Goal: Transaction & Acquisition: Purchase product/service

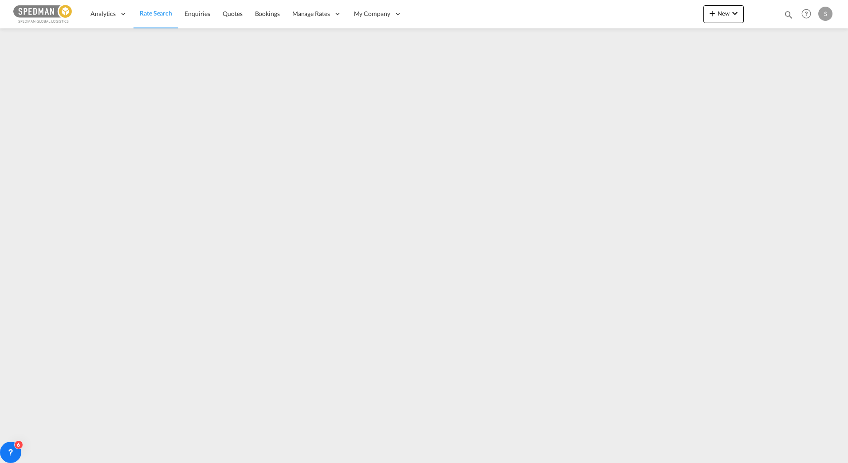
click at [151, 16] on span "Rate Search" at bounding box center [156, 13] width 32 height 8
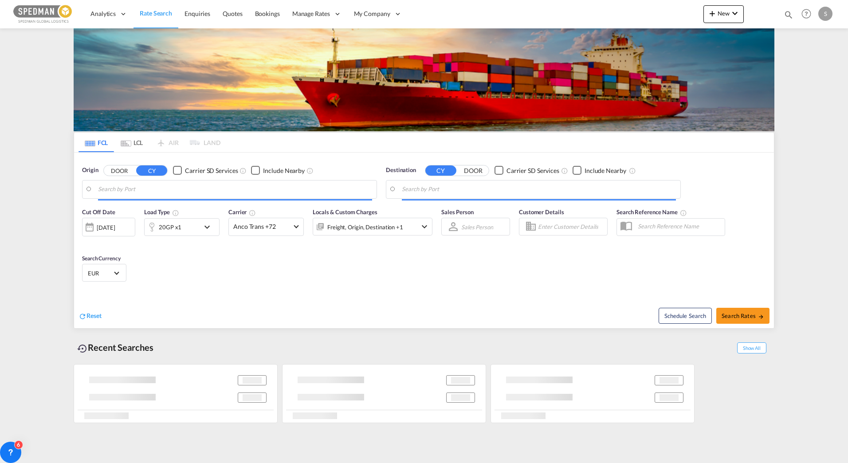
type input "[GEOGRAPHIC_DATA], NOOSL"
type input "Mundra, INMUN"
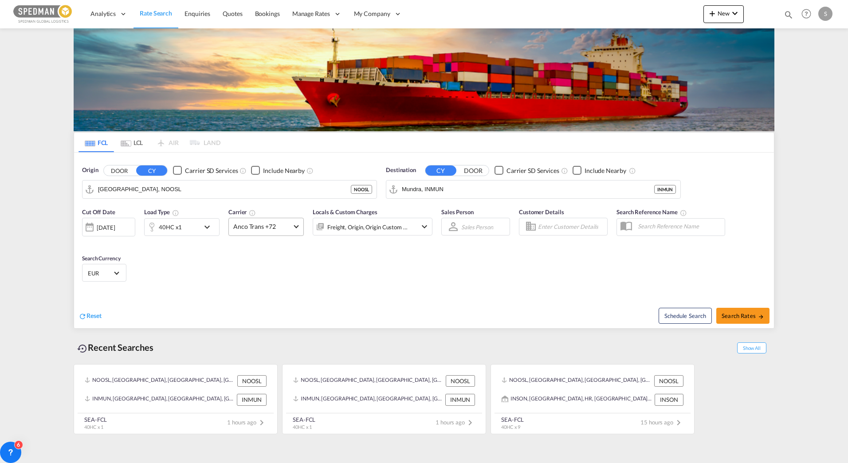
click at [248, 223] on span "Anco Trans +72" at bounding box center [262, 226] width 58 height 9
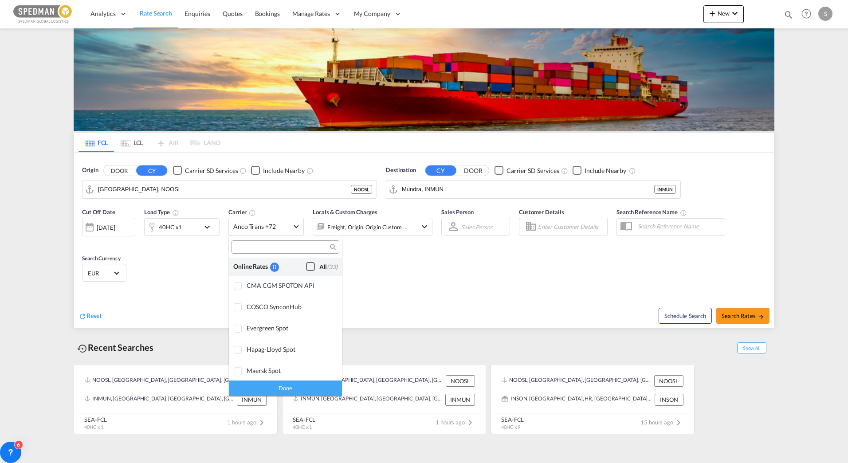
click at [306, 264] on div "Checkbox No Ink" at bounding box center [310, 266] width 9 height 9
click at [212, 187] on md-backdrop at bounding box center [424, 231] width 848 height 463
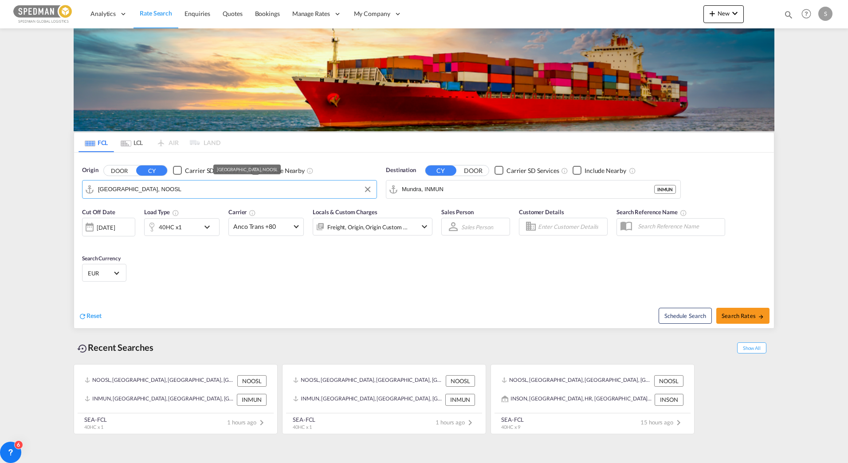
click at [212, 187] on input "[GEOGRAPHIC_DATA], NOOSL" at bounding box center [235, 189] width 274 height 13
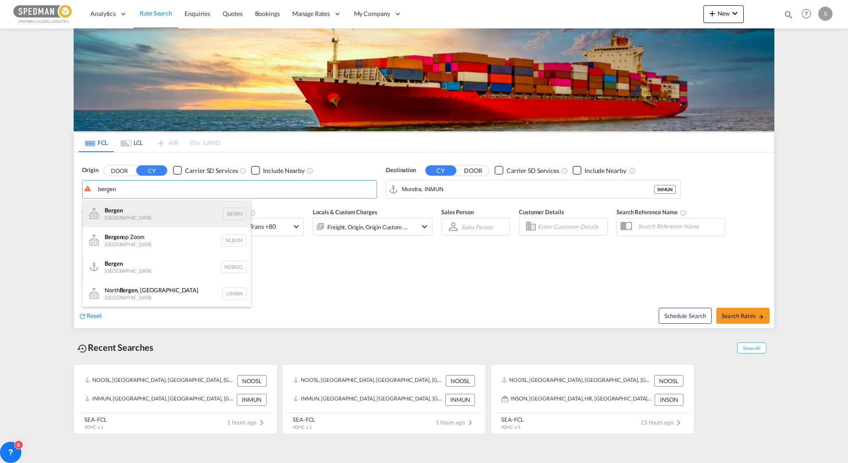
click at [152, 216] on div "Bergen [GEOGRAPHIC_DATA] BEVBN" at bounding box center [166, 213] width 168 height 27
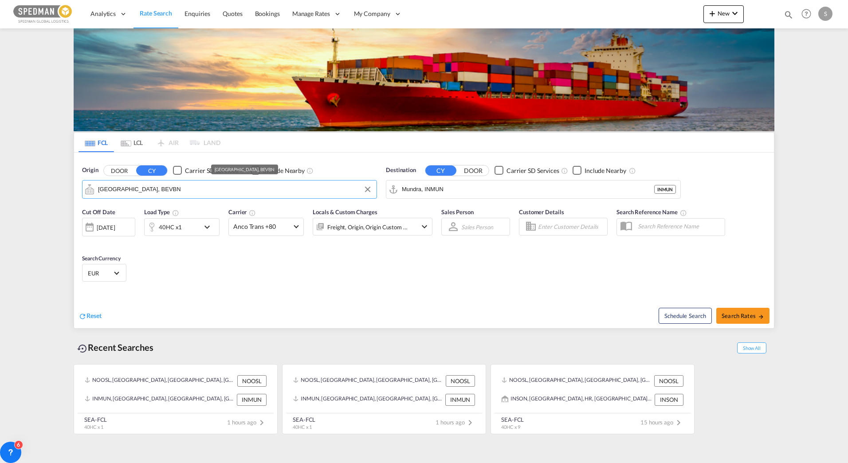
click at [152, 190] on input "[GEOGRAPHIC_DATA], BEVBN" at bounding box center [235, 189] width 274 height 13
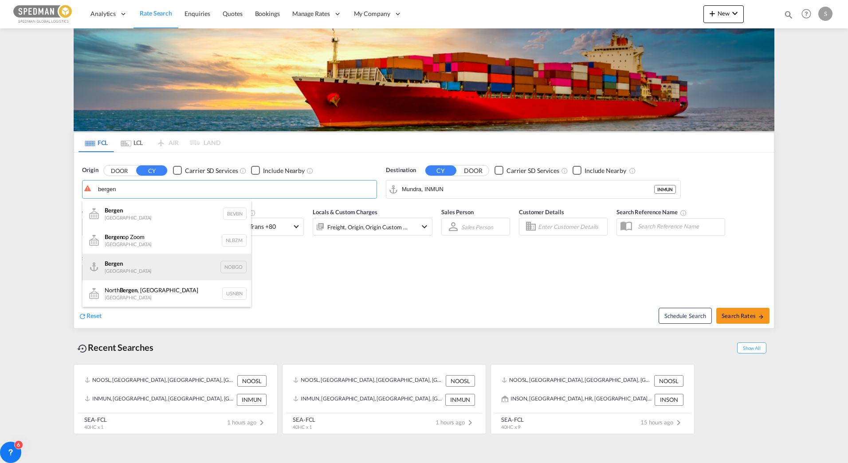
click at [140, 270] on div "Bergen [GEOGRAPHIC_DATA] NOBGO" at bounding box center [166, 267] width 168 height 27
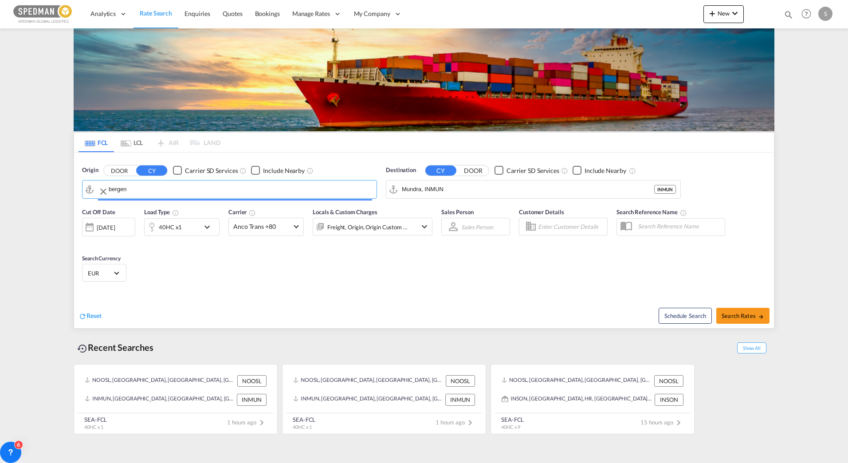
type input "Bergen, NOBGO"
click at [458, 188] on input "Mundra, INMUN" at bounding box center [539, 189] width 274 height 13
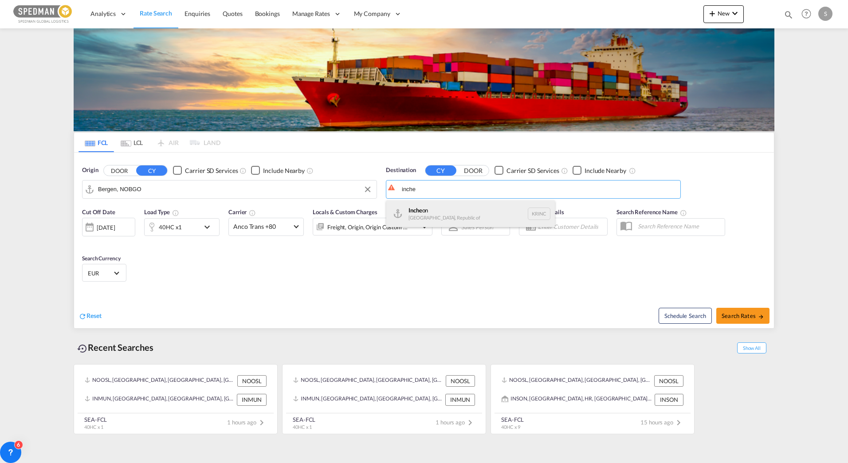
click at [426, 218] on div "Inche on [GEOGRAPHIC_DATA], Republic of KRINC" at bounding box center [470, 213] width 168 height 27
type input "Incheon, KRINC"
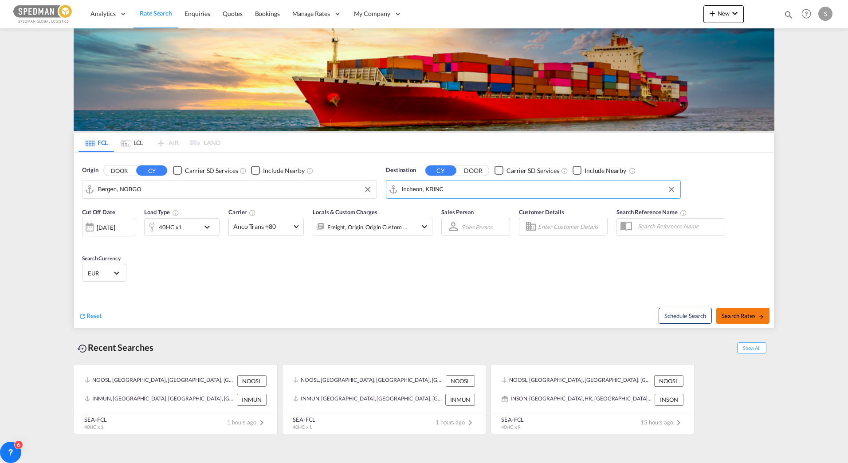
click at [747, 317] on span "Search Rates" at bounding box center [742, 315] width 43 height 7
type input "NOBGO to KRINC / [DATE]"
